Goal: Information Seeking & Learning: Learn about a topic

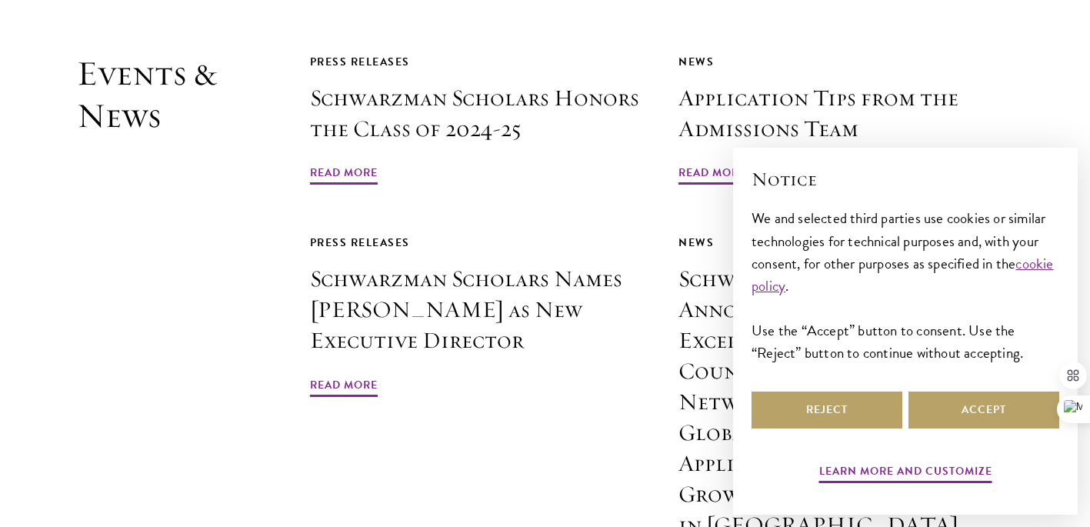
scroll to position [3654, 0]
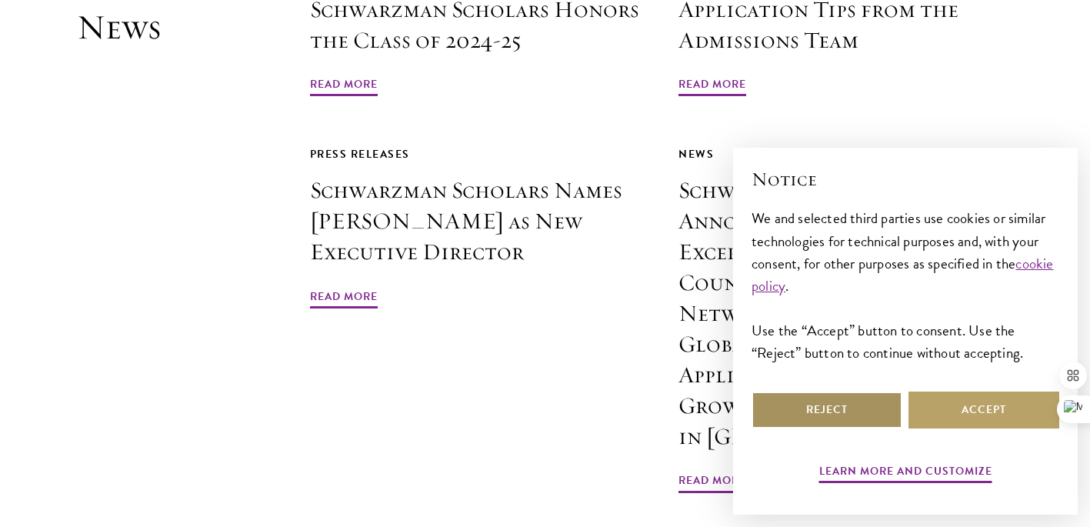
click at [835, 408] on button "Reject" at bounding box center [826, 409] width 151 height 37
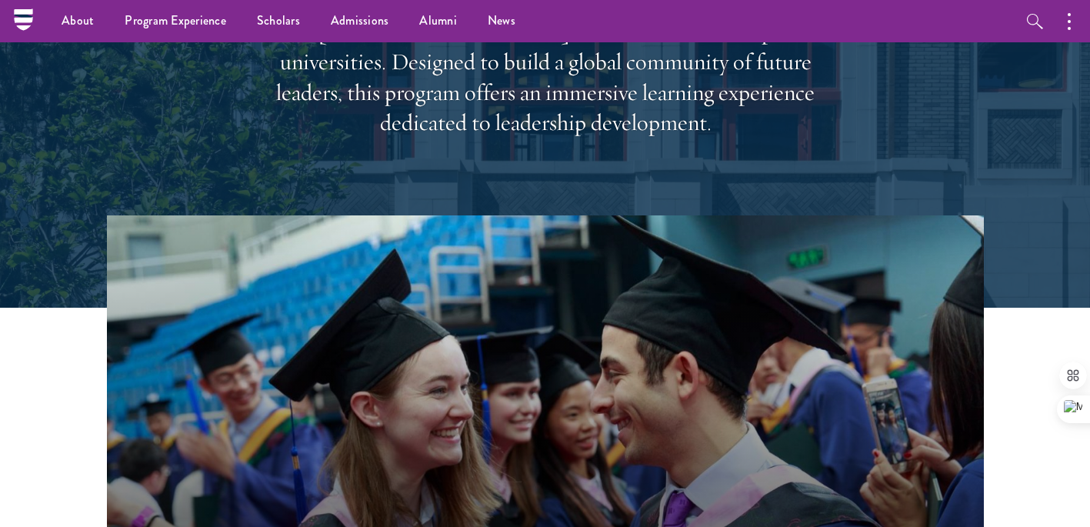
scroll to position [0, 0]
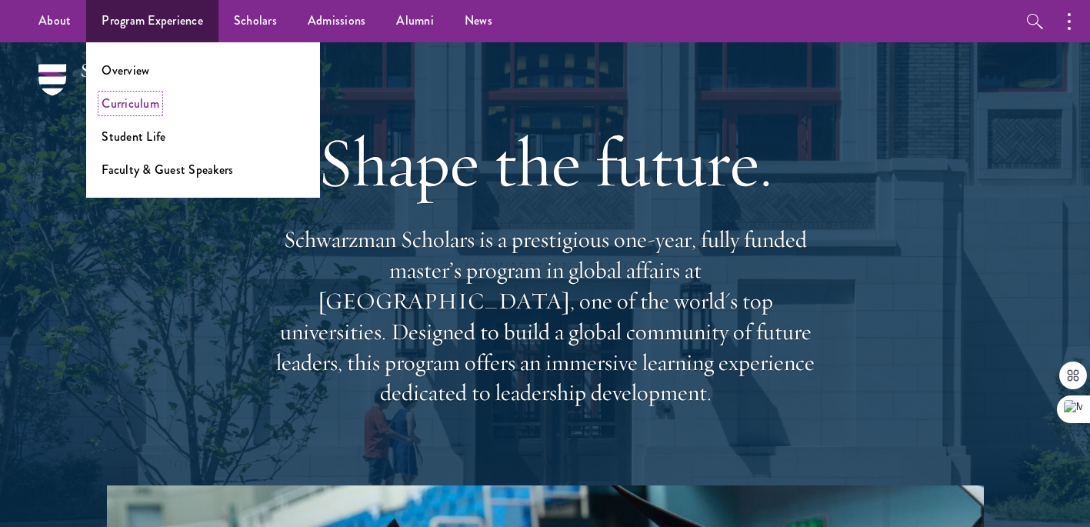
click at [151, 105] on link "Curriculum" at bounding box center [130, 104] width 58 height 18
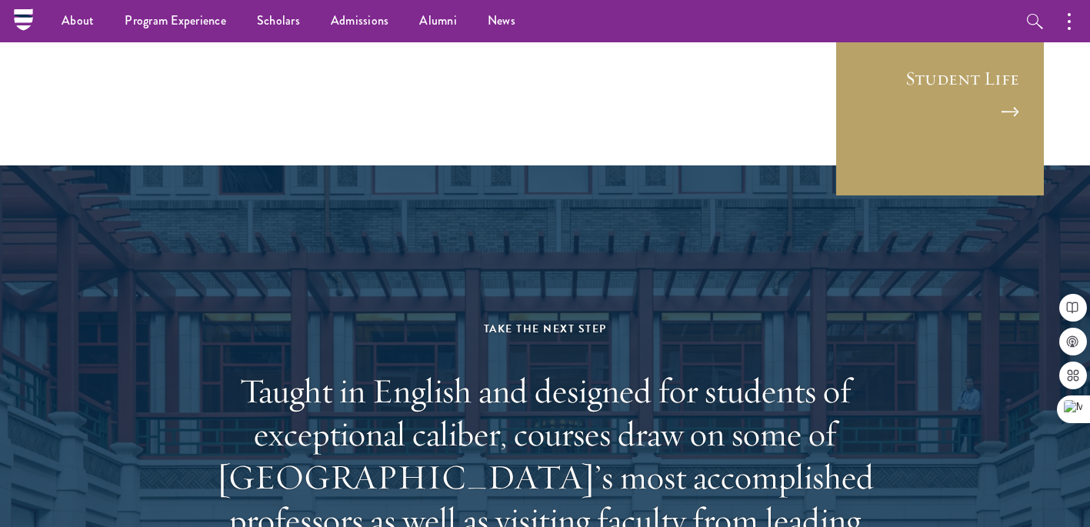
scroll to position [8739, 0]
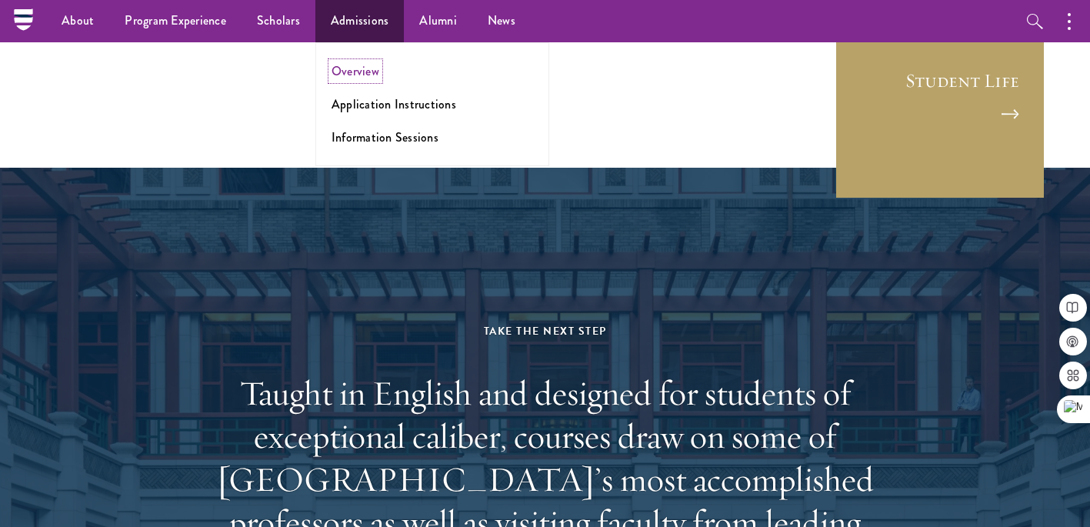
click at [366, 77] on link "Overview" at bounding box center [355, 71] width 48 height 18
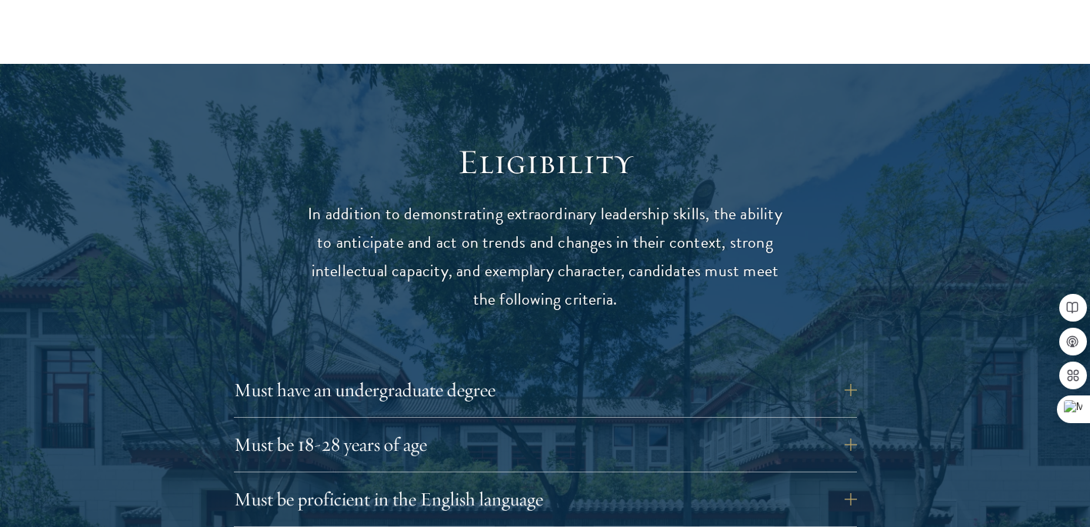
scroll to position [2004, 0]
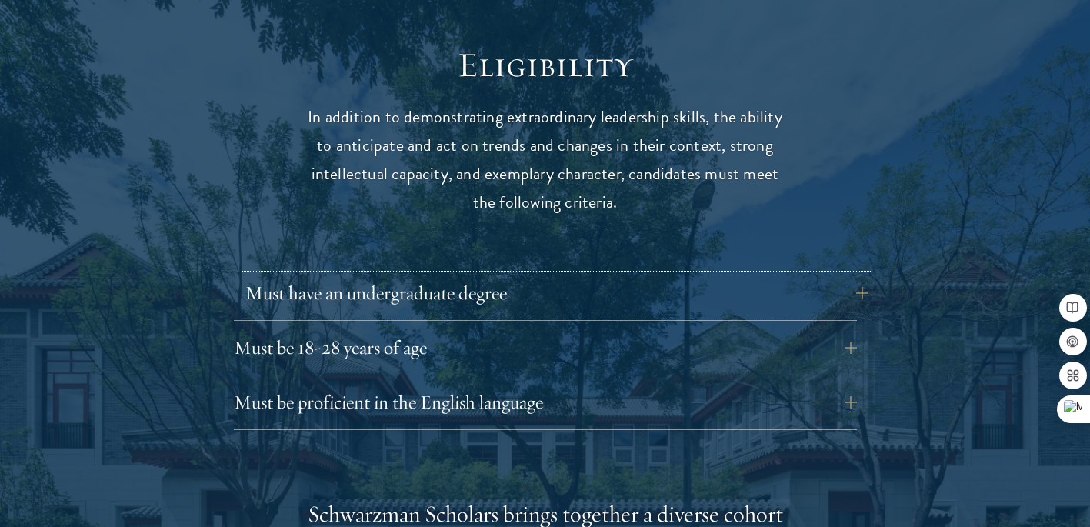
click at [306, 274] on button "Must have an undergraduate degree" at bounding box center [556, 292] width 623 height 37
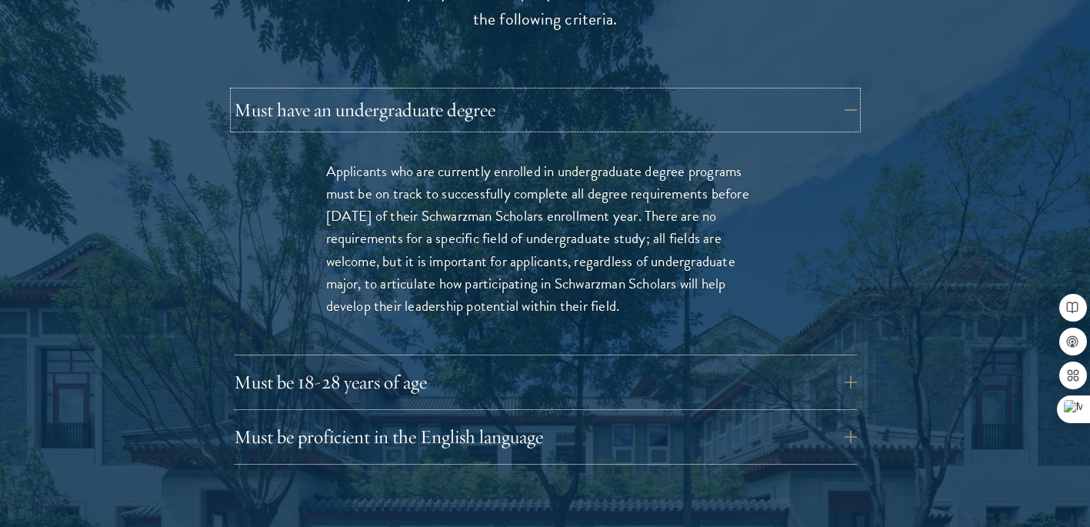
scroll to position [2237, 0]
